Goal: Task Accomplishment & Management: Manage account settings

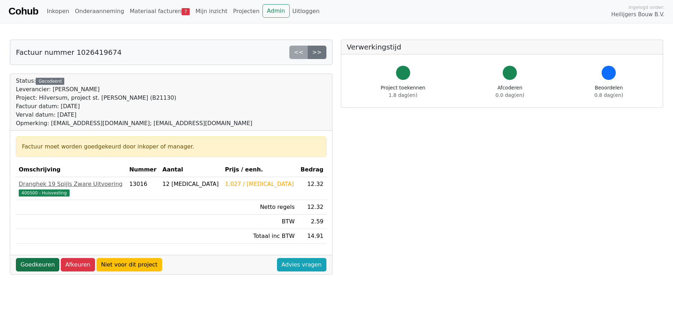
click at [37, 263] on link "Goedkeuren" at bounding box center [37, 264] width 43 height 13
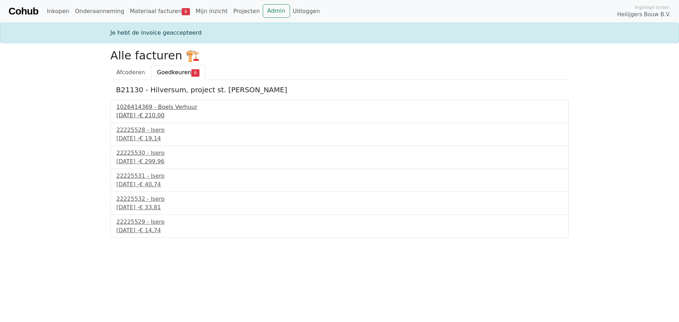
click at [158, 115] on div "[DATE] - € 210,00" at bounding box center [339, 115] width 446 height 8
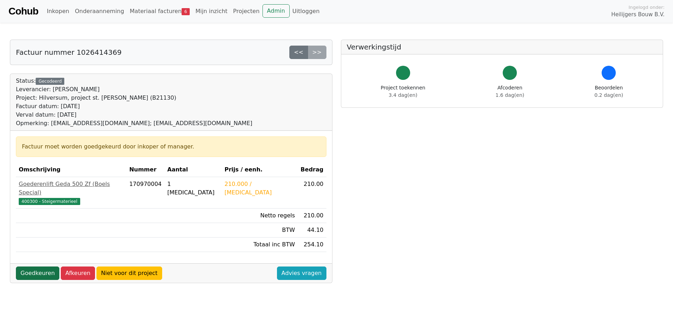
click at [40, 267] on link "Goedkeuren" at bounding box center [37, 273] width 43 height 13
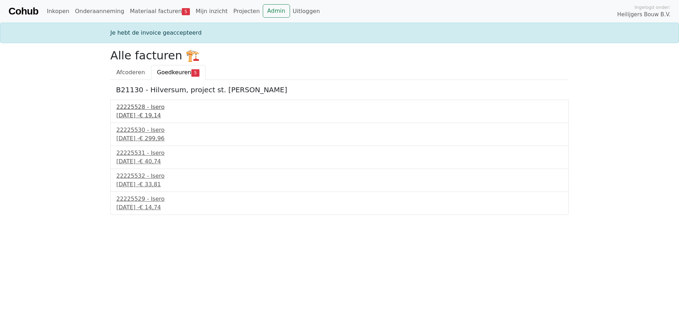
click at [138, 116] on div "16 september 2025 - € 19,14" at bounding box center [339, 115] width 446 height 8
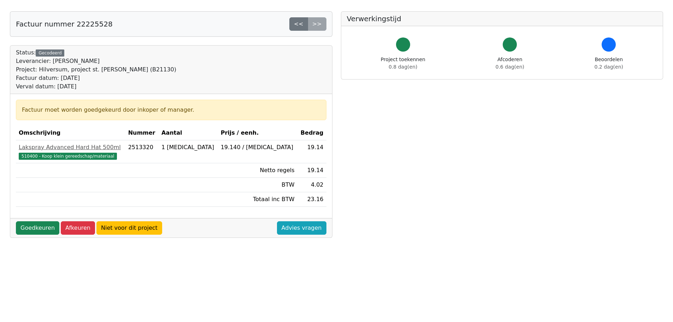
scroll to position [71, 0]
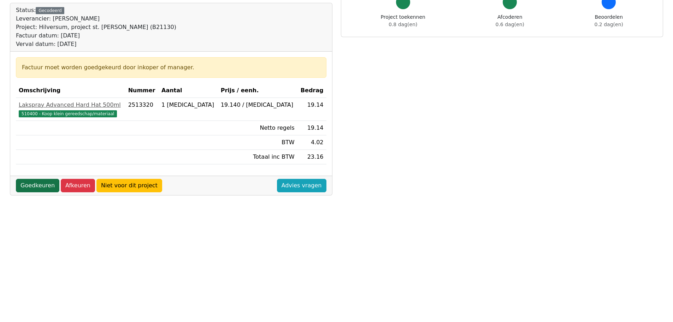
click at [40, 185] on link "Goedkeuren" at bounding box center [37, 185] width 43 height 13
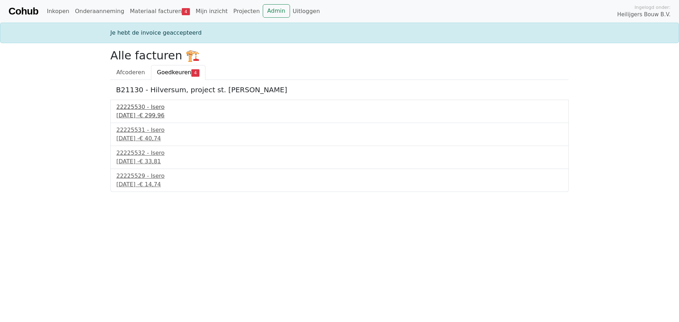
click at [137, 115] on div "16 september 2025 - € 299,96" at bounding box center [339, 115] width 446 height 8
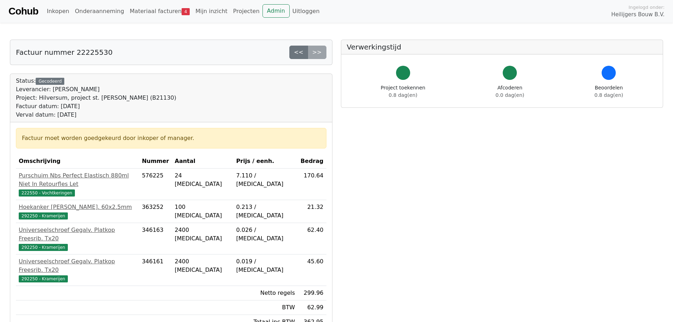
scroll to position [141, 0]
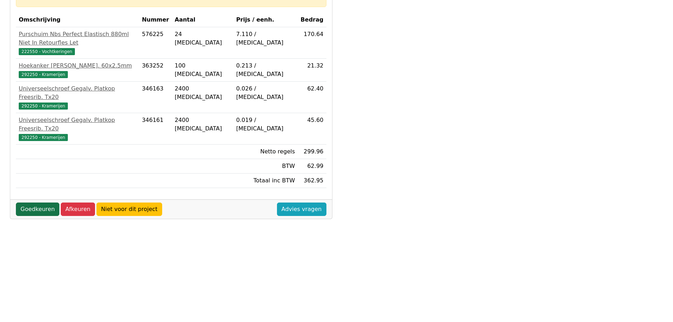
click at [44, 203] on link "Goedkeuren" at bounding box center [37, 209] width 43 height 13
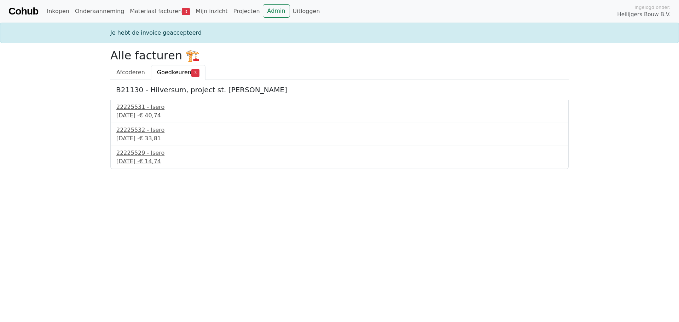
click at [135, 117] on div "16 september 2025 - € 40,74" at bounding box center [339, 115] width 446 height 8
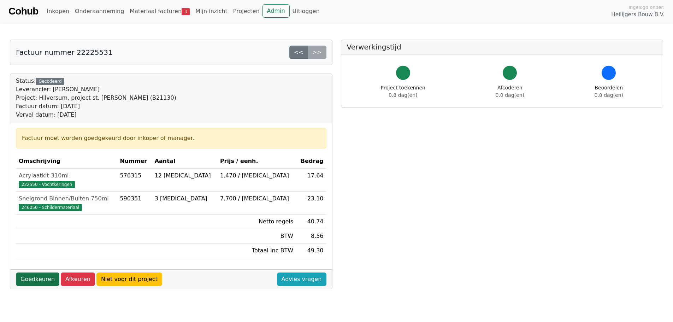
click at [41, 279] on link "Goedkeuren" at bounding box center [37, 279] width 43 height 13
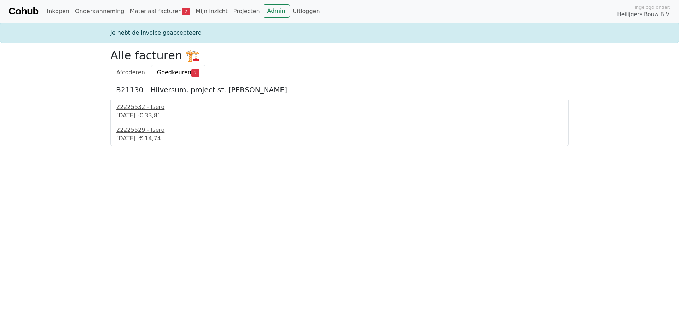
click at [142, 116] on div "[DATE] - € 33,81" at bounding box center [339, 115] width 446 height 8
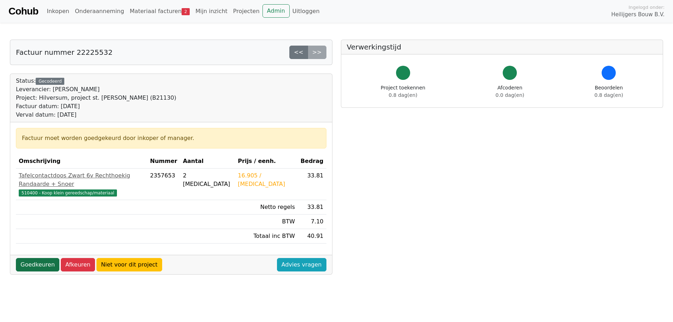
click at [42, 261] on link "Goedkeuren" at bounding box center [37, 264] width 43 height 13
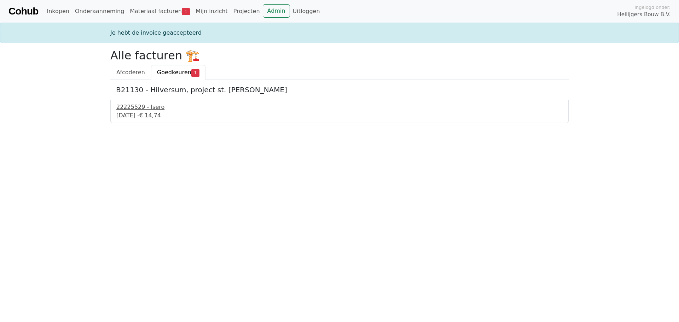
click at [133, 112] on div "[DATE] - € 14,74" at bounding box center [339, 115] width 446 height 8
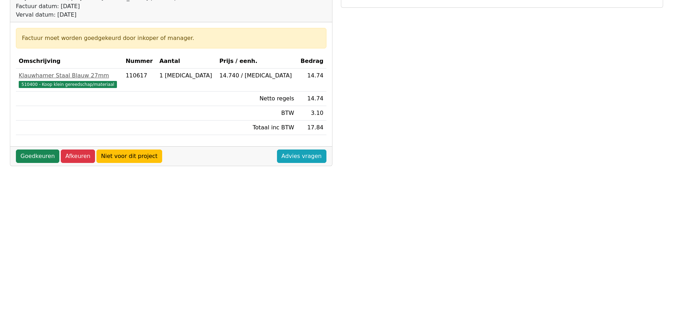
scroll to position [106, 0]
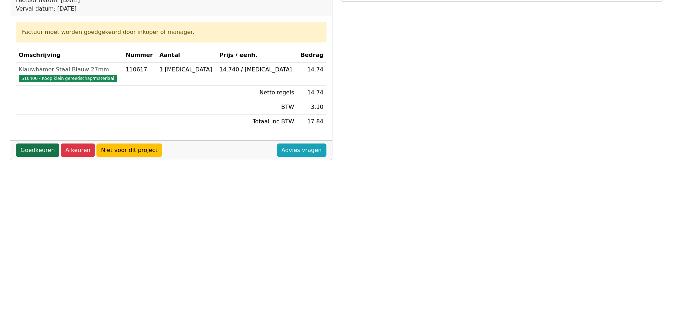
click at [37, 147] on link "Goedkeuren" at bounding box center [37, 150] width 43 height 13
